Goal: Information Seeking & Learning: Learn about a topic

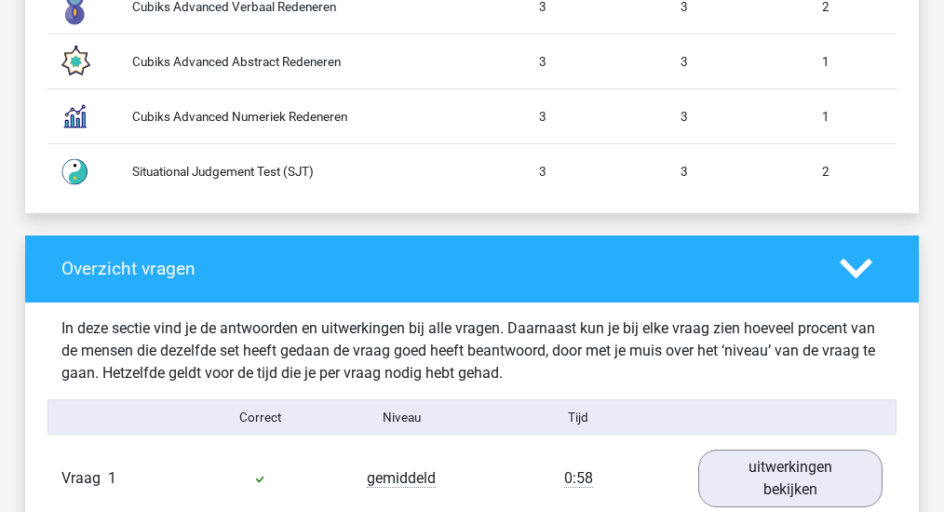
scroll to position [1862, 0]
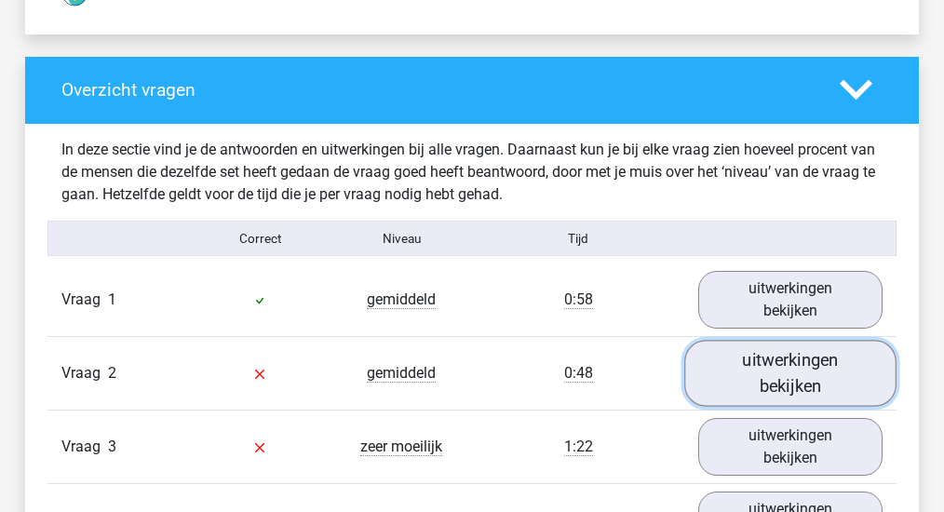
click at [736, 386] on link "uitwerkingen bekijken" at bounding box center [790, 373] width 212 height 66
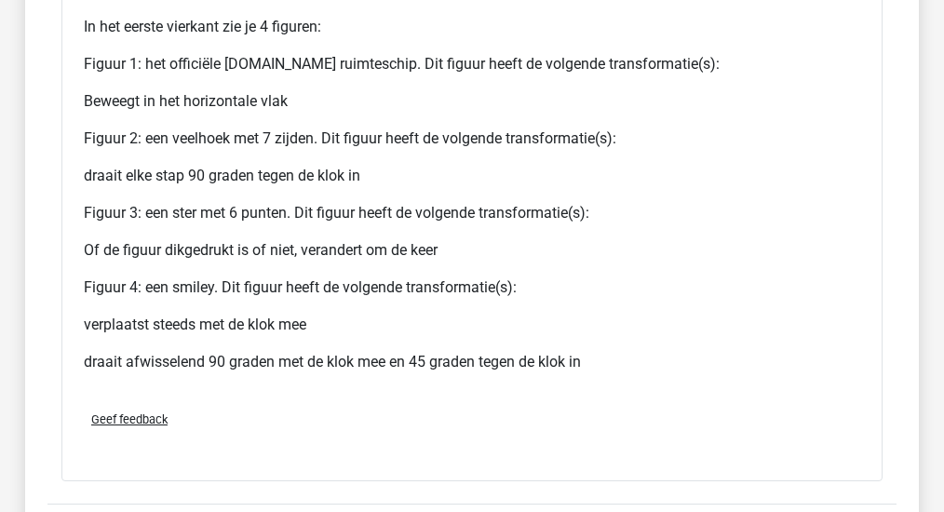
scroll to position [3599, 0]
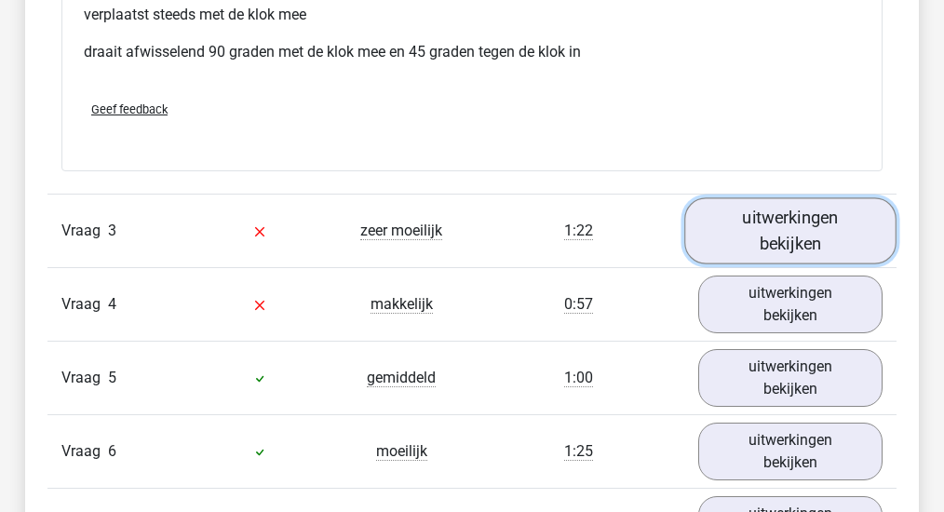
click at [777, 261] on link "uitwerkingen bekijken" at bounding box center [790, 230] width 212 height 66
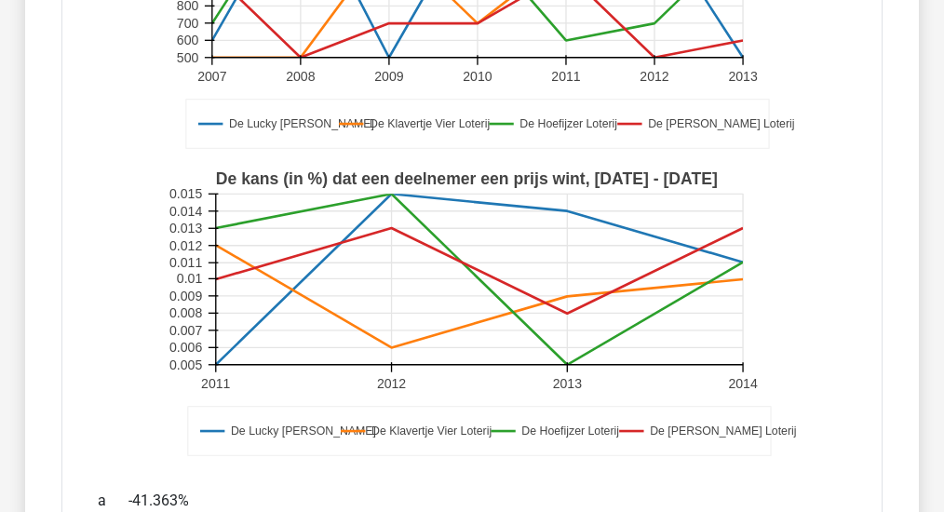
scroll to position [4034, 0]
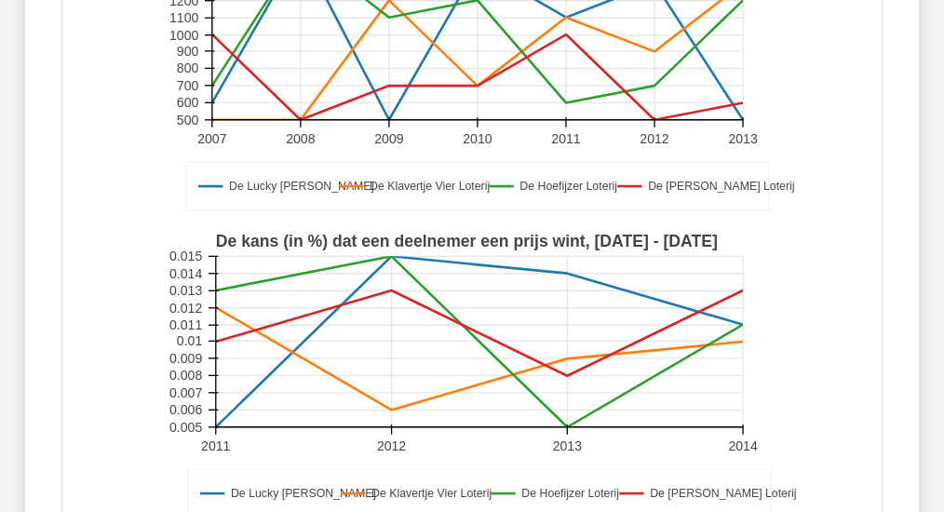
click at [86, 406] on div "De Lucky [PERSON_NAME] De Klavertje Vier Loterij De Hoefijzer Loterij De [PERSO…" at bounding box center [471, 222] width 791 height 629
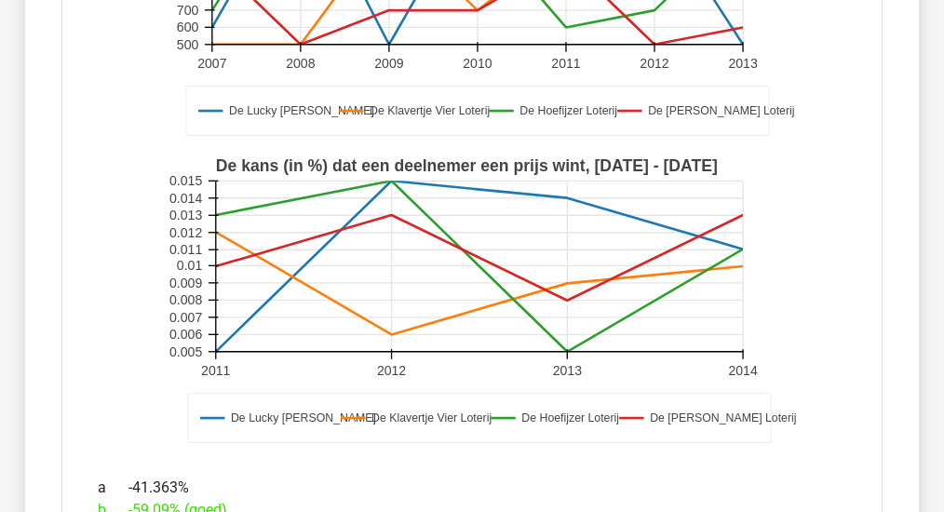
scroll to position [4096, 0]
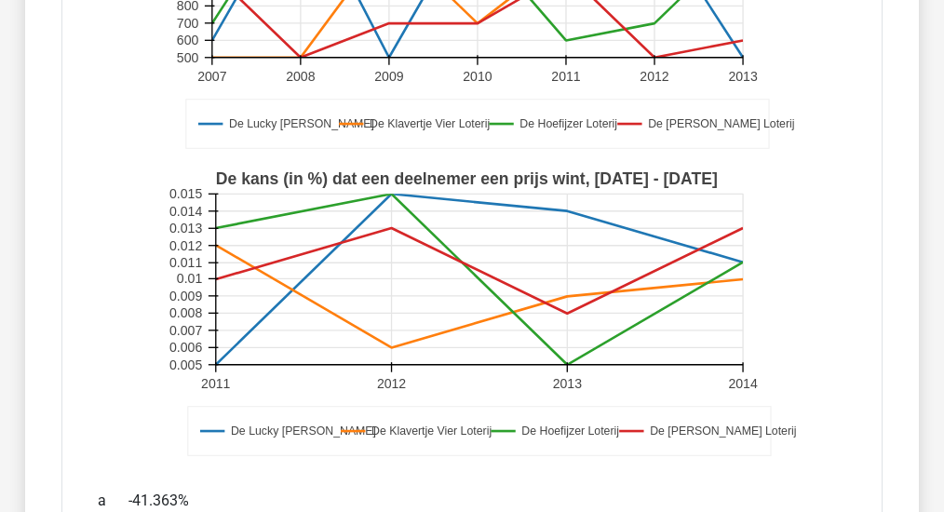
click at [80, 407] on div "De Lucky [PERSON_NAME] De Klavertje Vier Loterij De Hoefijzer Loterij De [PERSO…" at bounding box center [471, 159] width 791 height 629
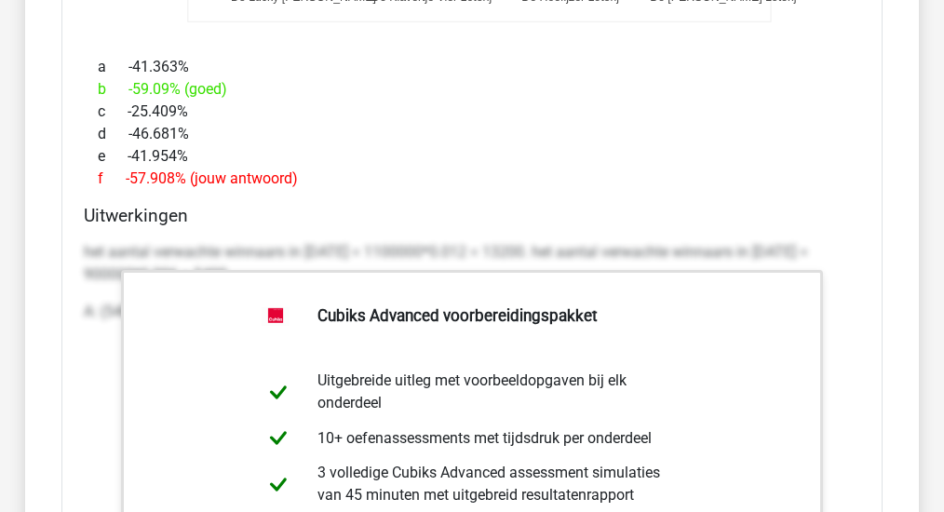
scroll to position [4469, 0]
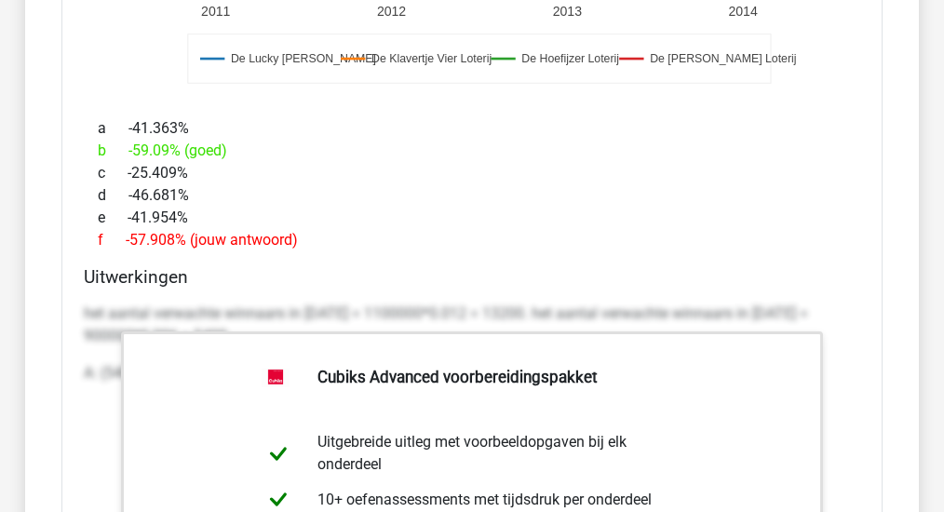
drag, startPoint x: 128, startPoint y: 257, endPoint x: 312, endPoint y: 270, distance: 184.8
click at [312, 251] on div "f -57.908% (jouw antwoord)" at bounding box center [472, 240] width 776 height 22
click at [294, 184] on div "c -25.409%" at bounding box center [472, 173] width 776 height 22
drag, startPoint x: 132, startPoint y: 169, endPoint x: 284, endPoint y: 172, distance: 151.8
click at [284, 162] on div "b -59.09% (goed)" at bounding box center [472, 151] width 776 height 22
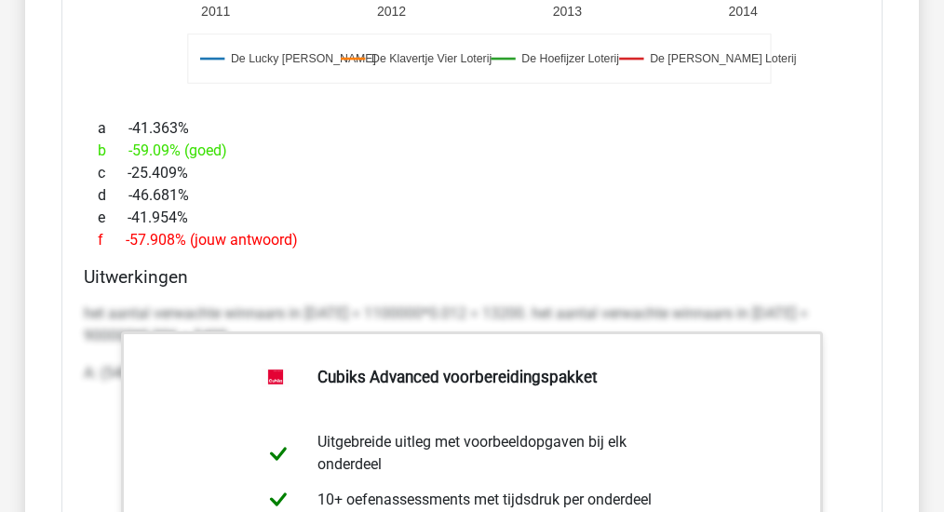
click at [284, 162] on div "b -59.09% (goed)" at bounding box center [472, 151] width 776 height 22
click at [320, 162] on div "b -59.09% (goed)" at bounding box center [472, 151] width 776 height 22
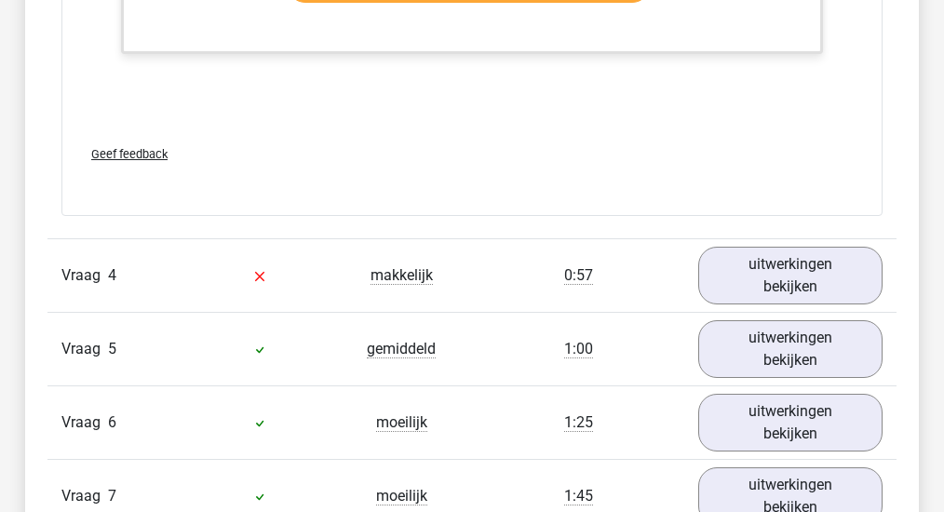
scroll to position [5275, 0]
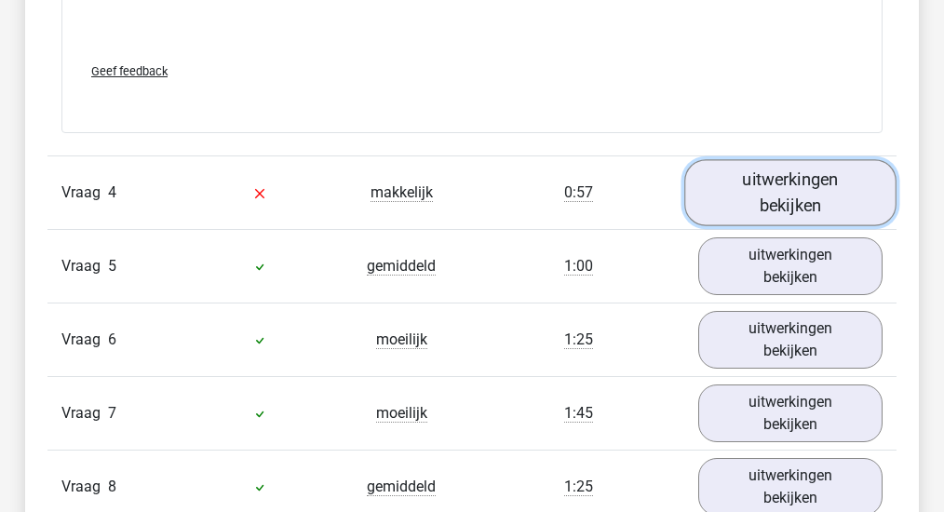
click at [815, 213] on link "uitwerkingen bekijken" at bounding box center [790, 193] width 212 height 66
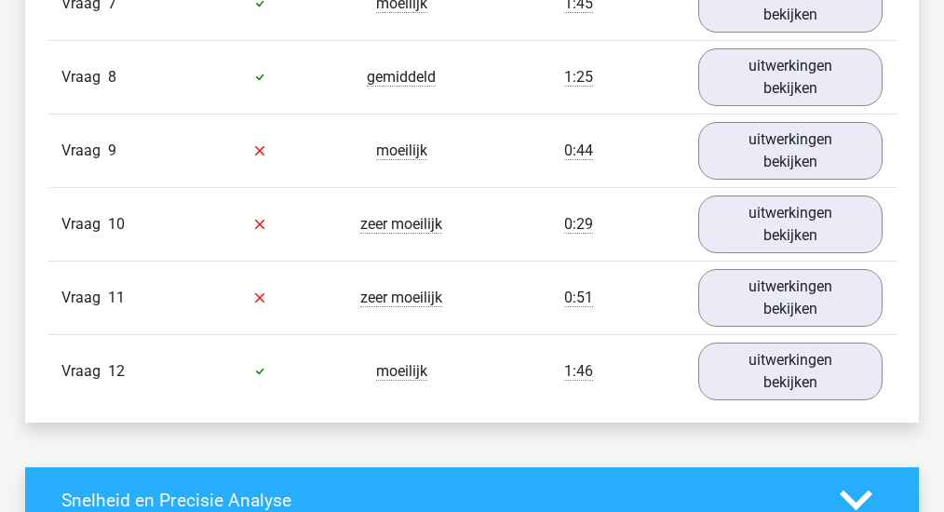
scroll to position [6703, 0]
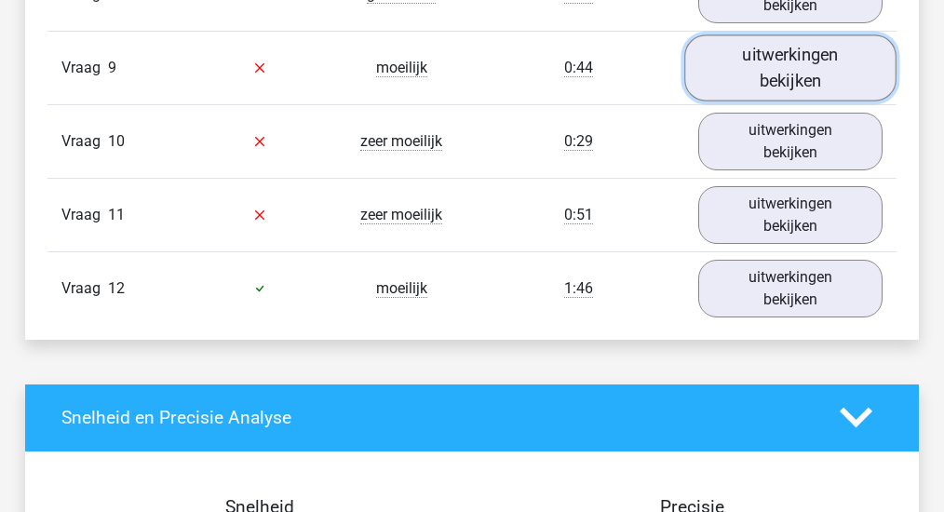
click at [739, 101] on link "uitwerkingen bekijken" at bounding box center [790, 67] width 212 height 66
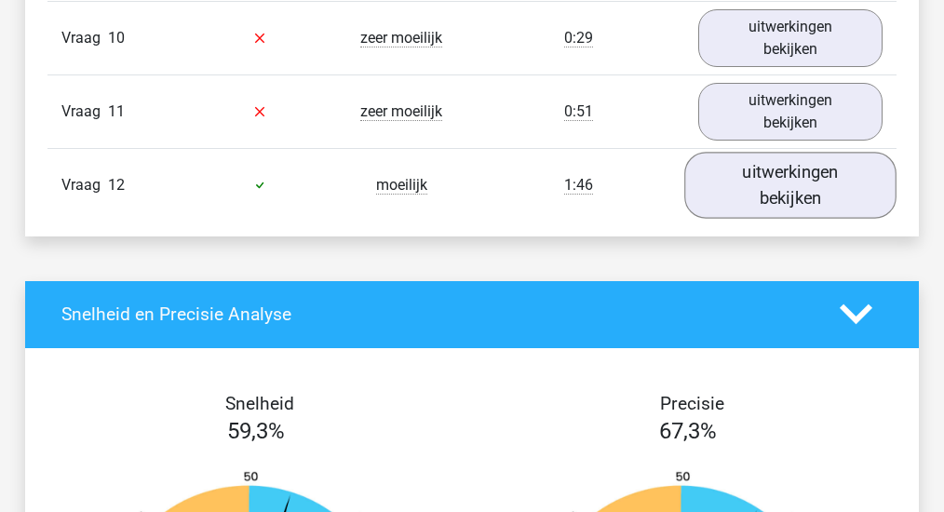
scroll to position [7634, 0]
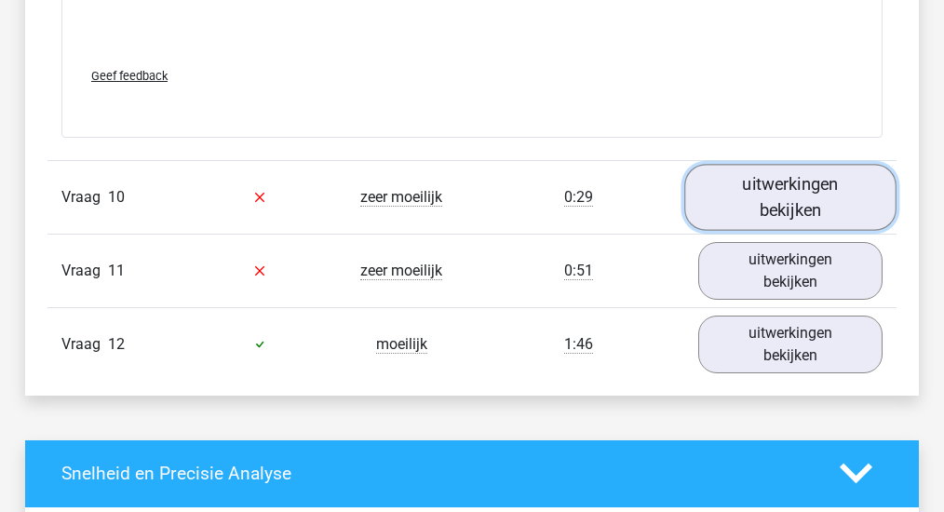
click at [834, 230] on link "uitwerkingen bekijken" at bounding box center [790, 197] width 212 height 66
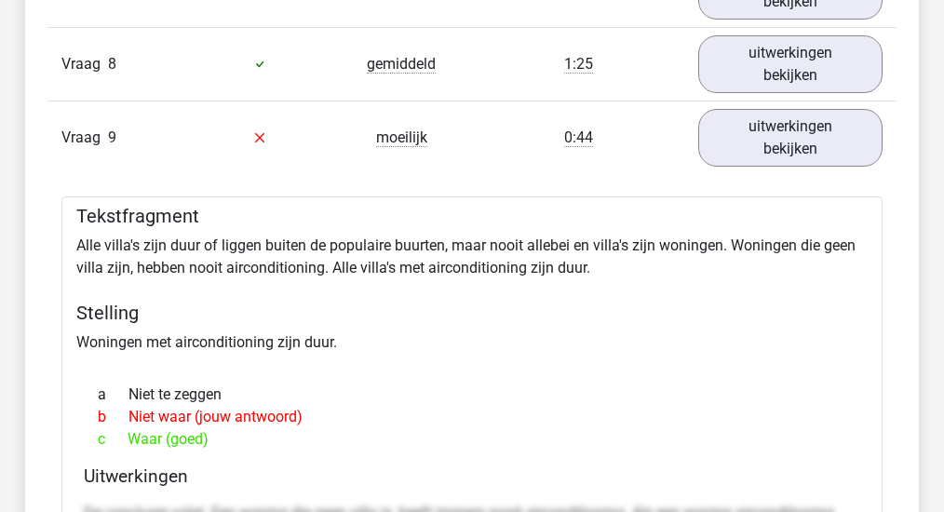
scroll to position [6641, 0]
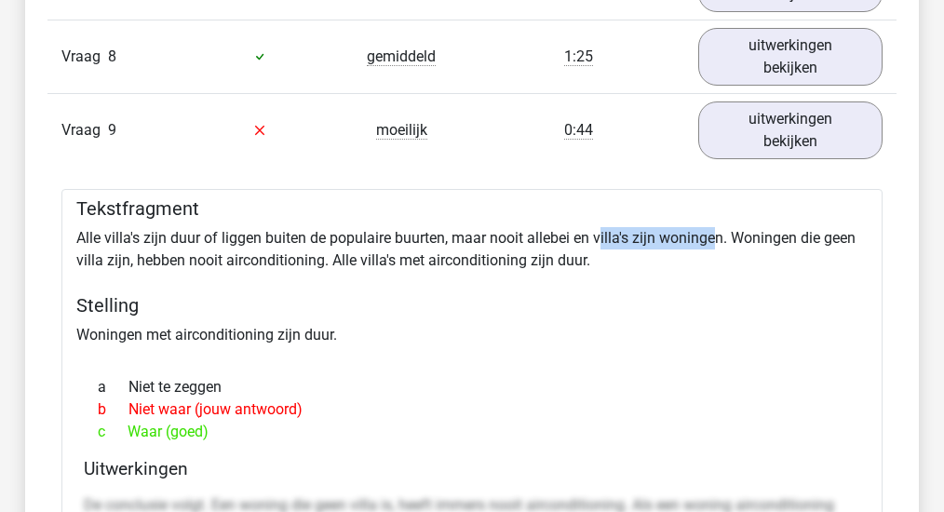
drag, startPoint x: 599, startPoint y: 277, endPoint x: 716, endPoint y: 287, distance: 117.7
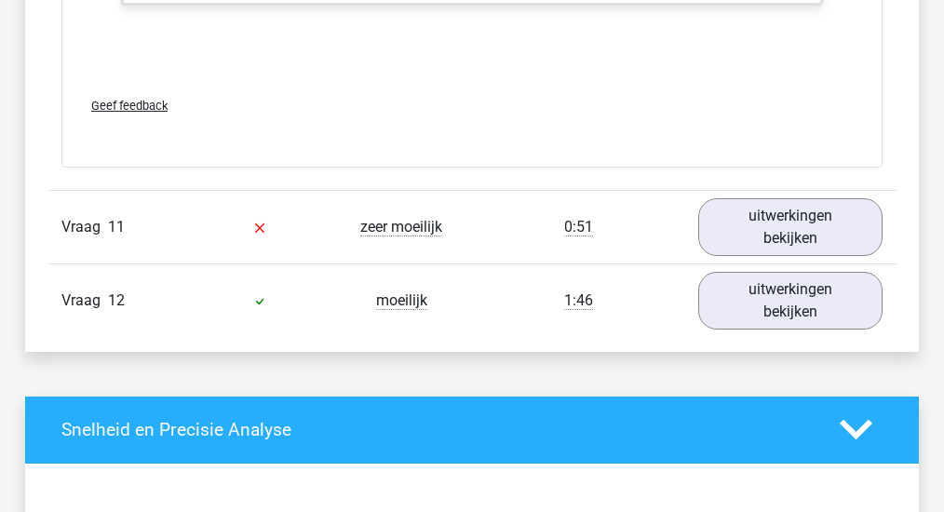
scroll to position [9371, 0]
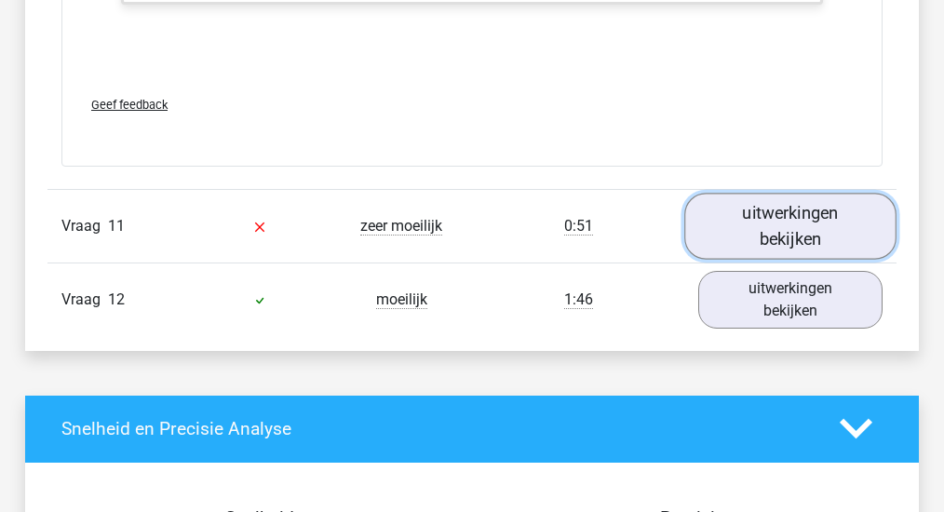
click at [802, 259] on link "uitwerkingen bekijken" at bounding box center [790, 226] width 212 height 66
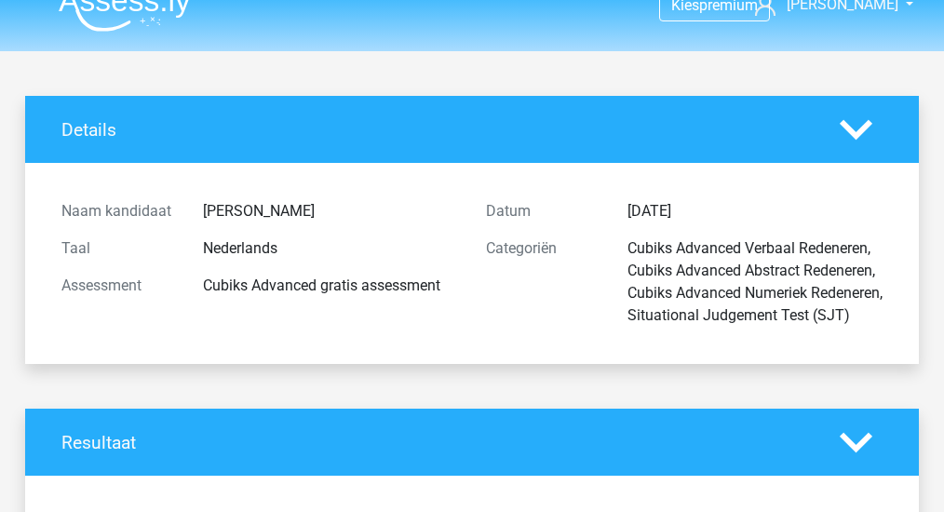
scroll to position [0, 0]
